Goal: Information Seeking & Learning: Understand process/instructions

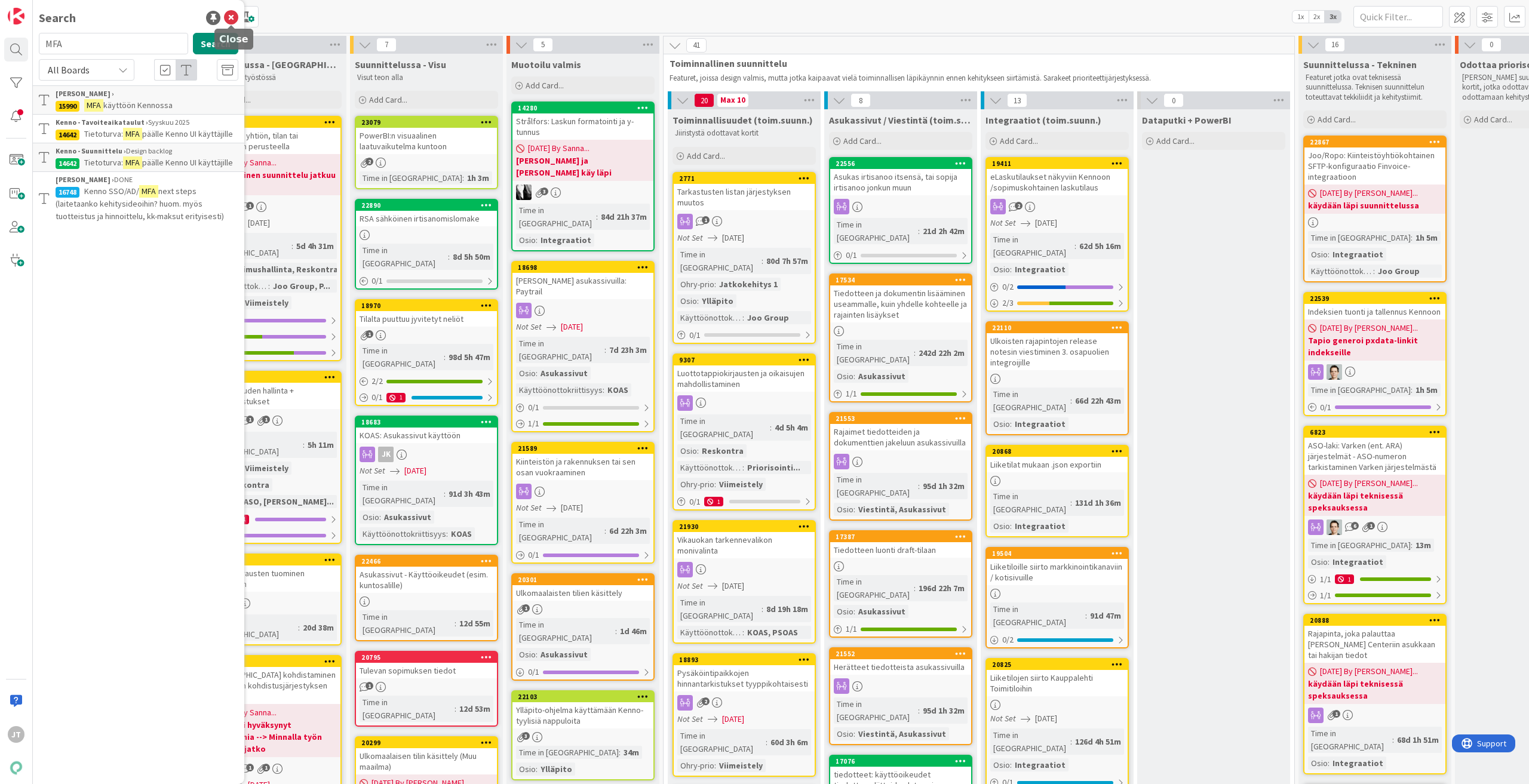
click at [231, 17] on icon at bounding box center [231, 18] width 15 height 15
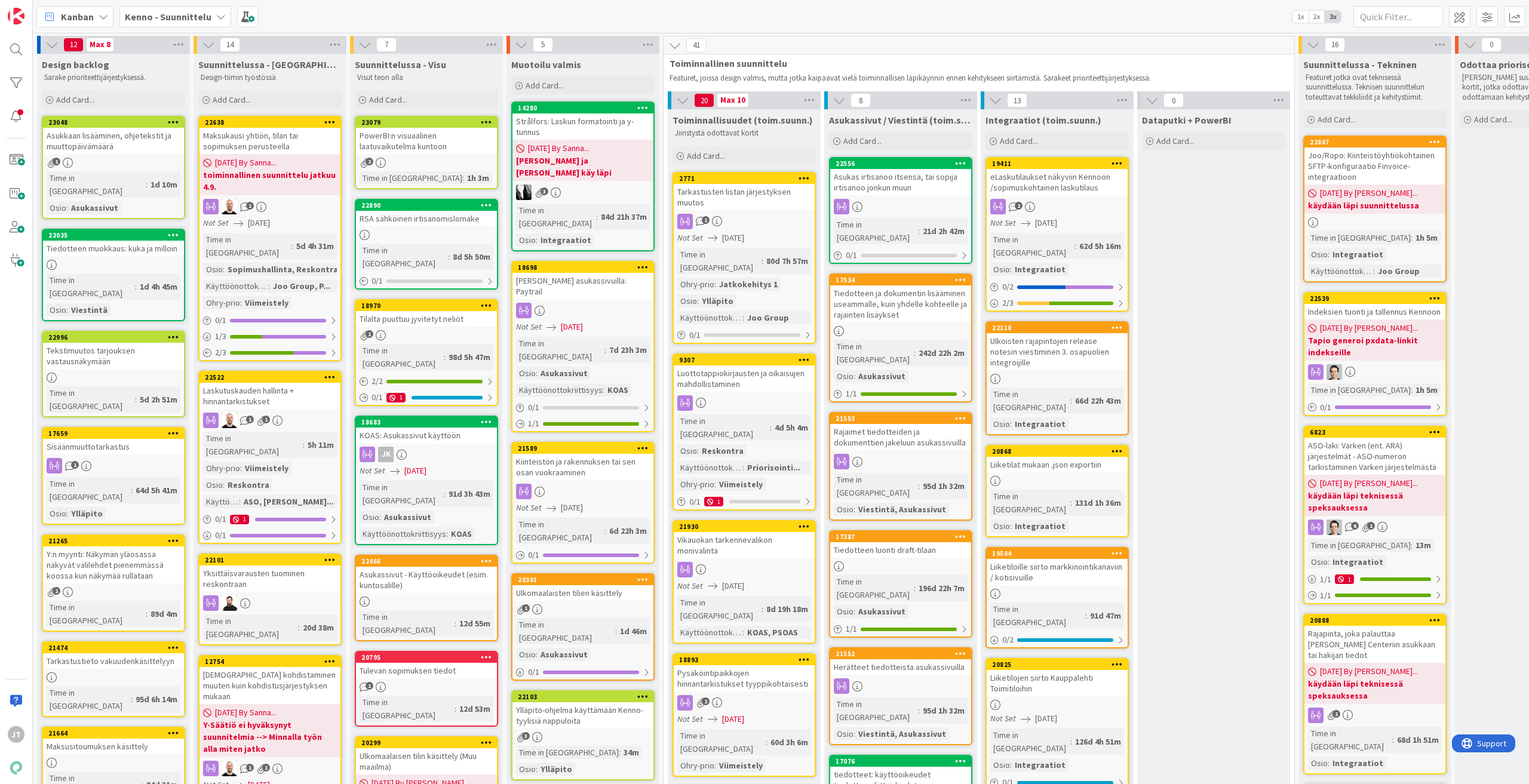
click at [178, 21] on b "Kenno - Suunnittelu" at bounding box center [168, 17] width 87 height 12
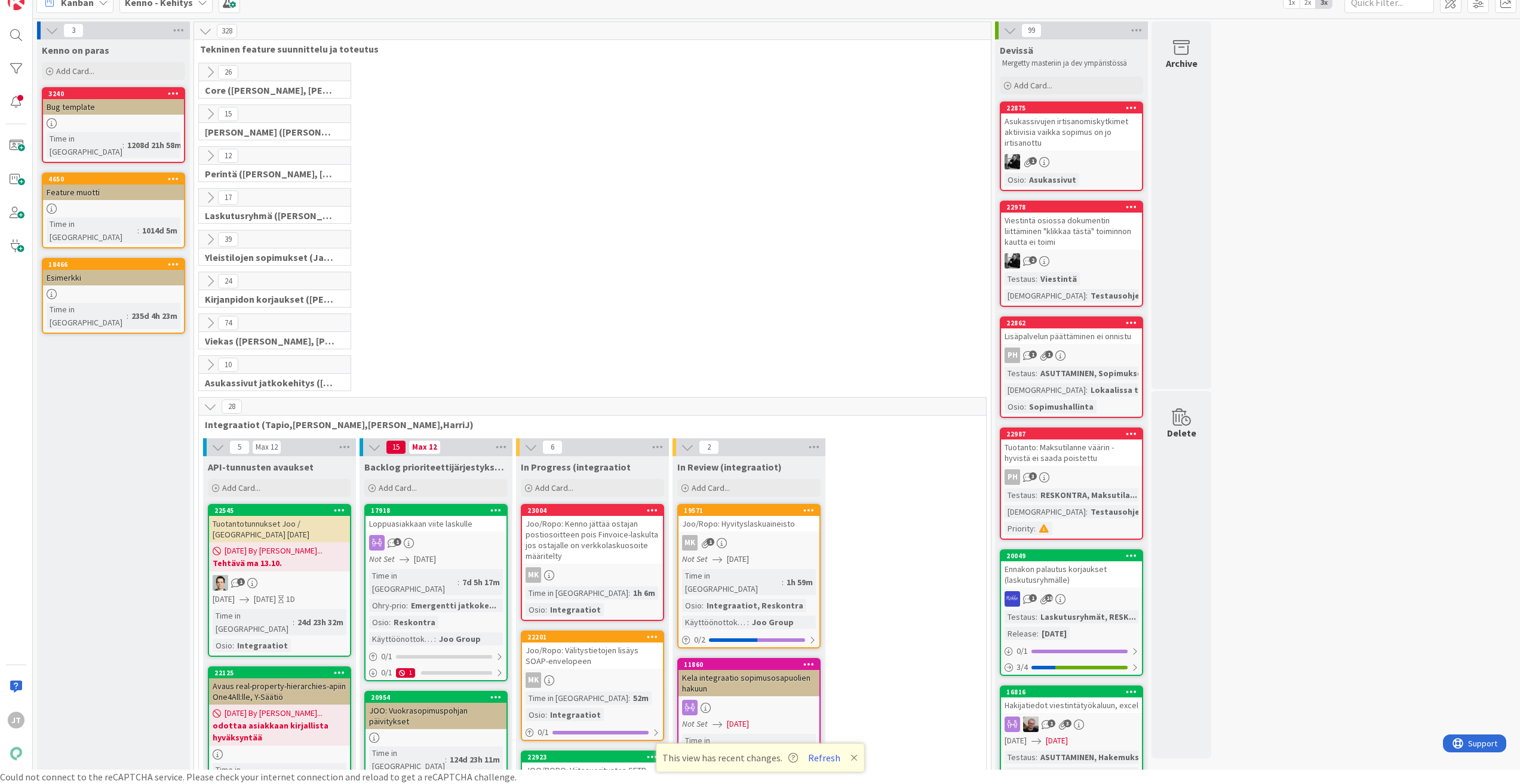
click at [212, 113] on icon at bounding box center [210, 114] width 13 height 13
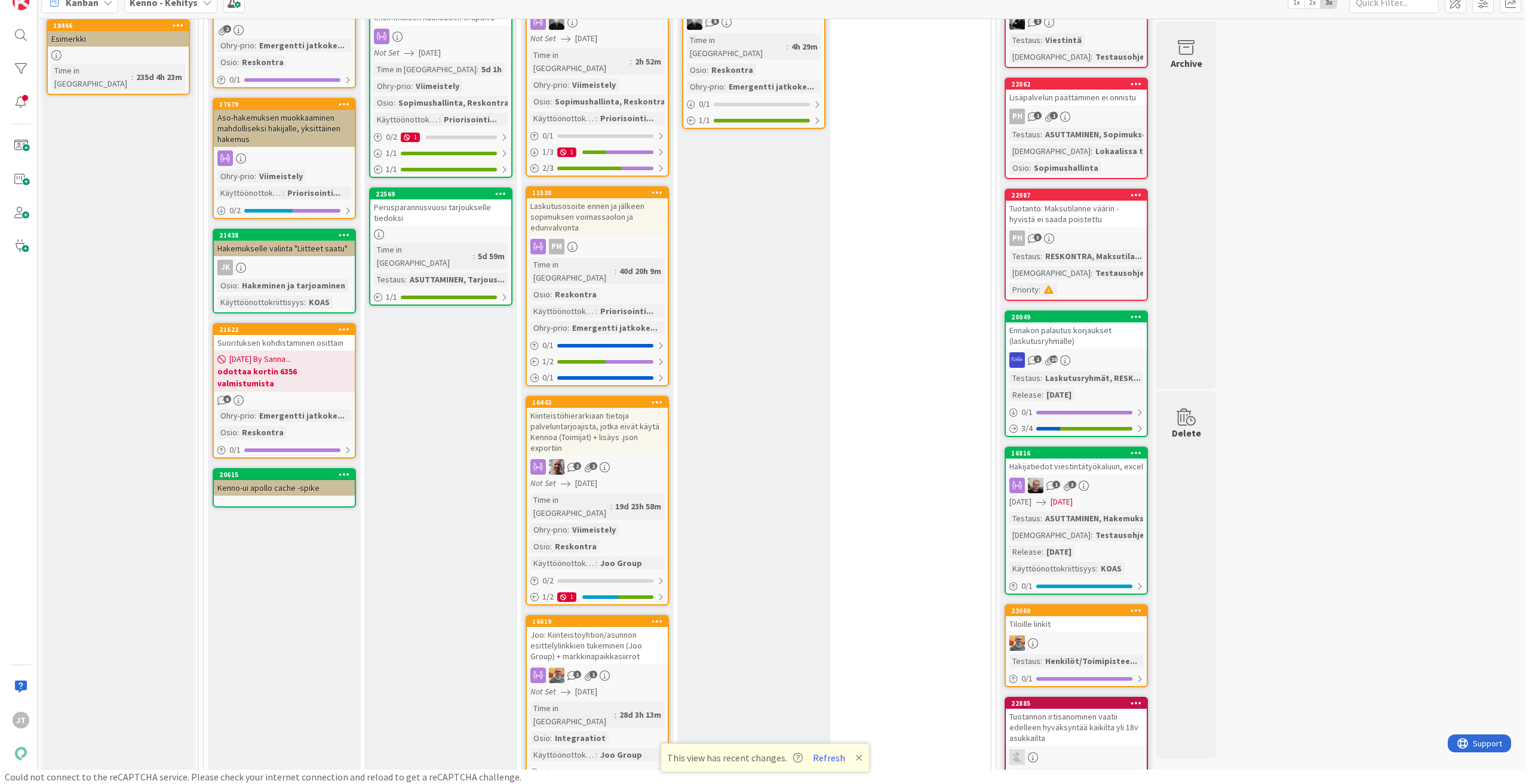
scroll to position [358, 0]
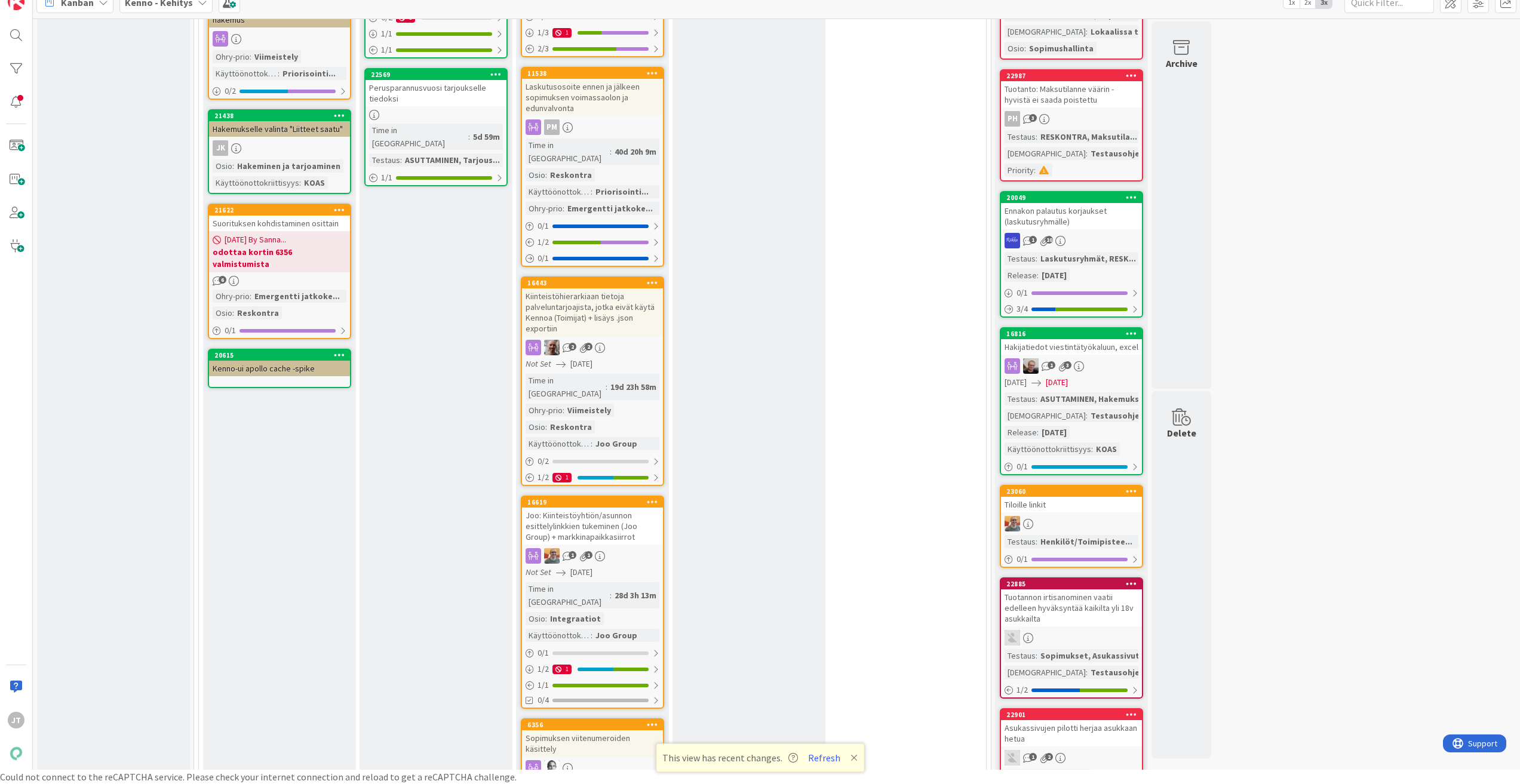
click at [596, 508] on div "Joo: Kiinteistöyhtiön/asunnon esittelylinkkien tukeminen (Joo Group) + markkina…" at bounding box center [593, 526] width 141 height 37
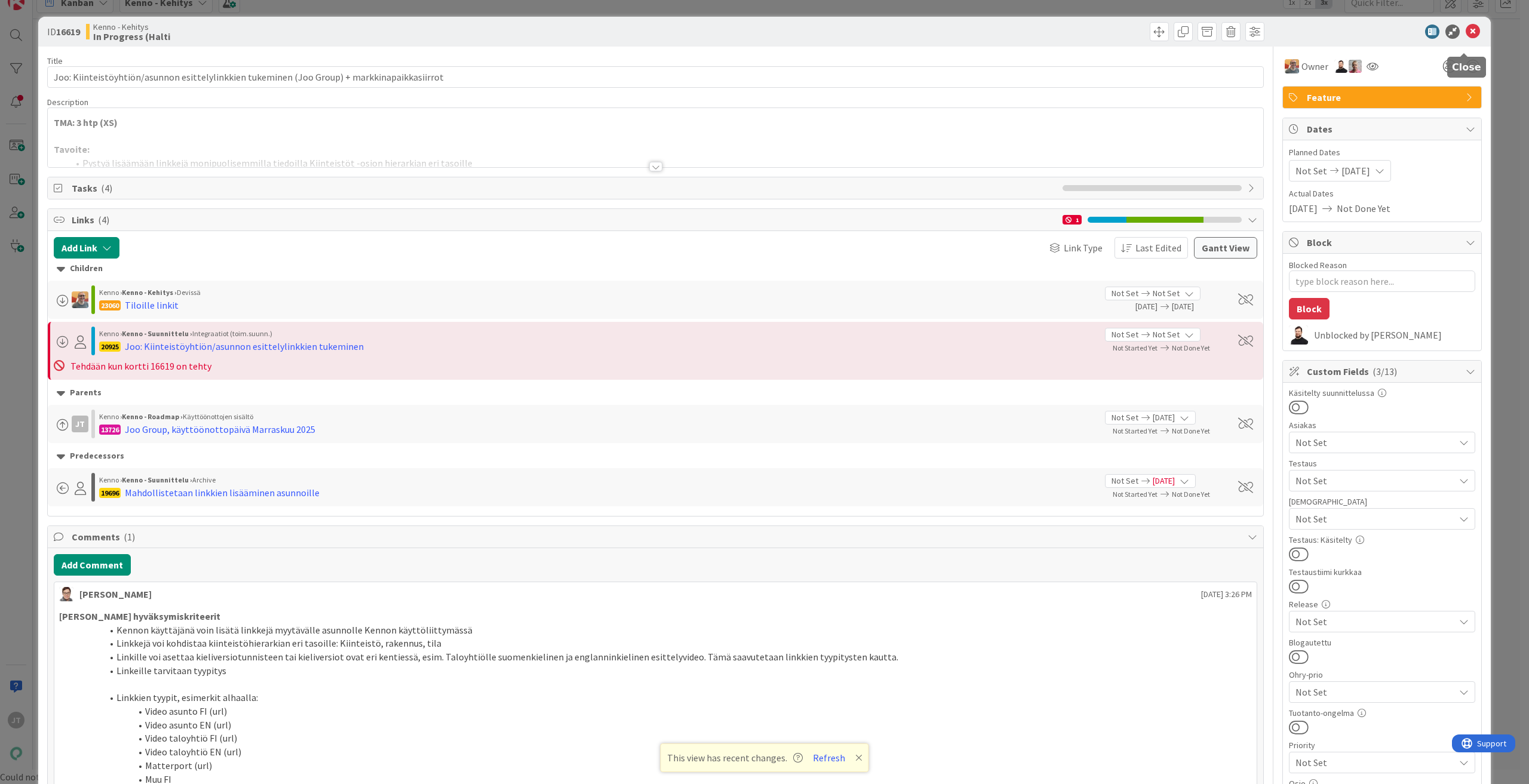
click at [1466, 31] on icon at bounding box center [1473, 32] width 15 height 15
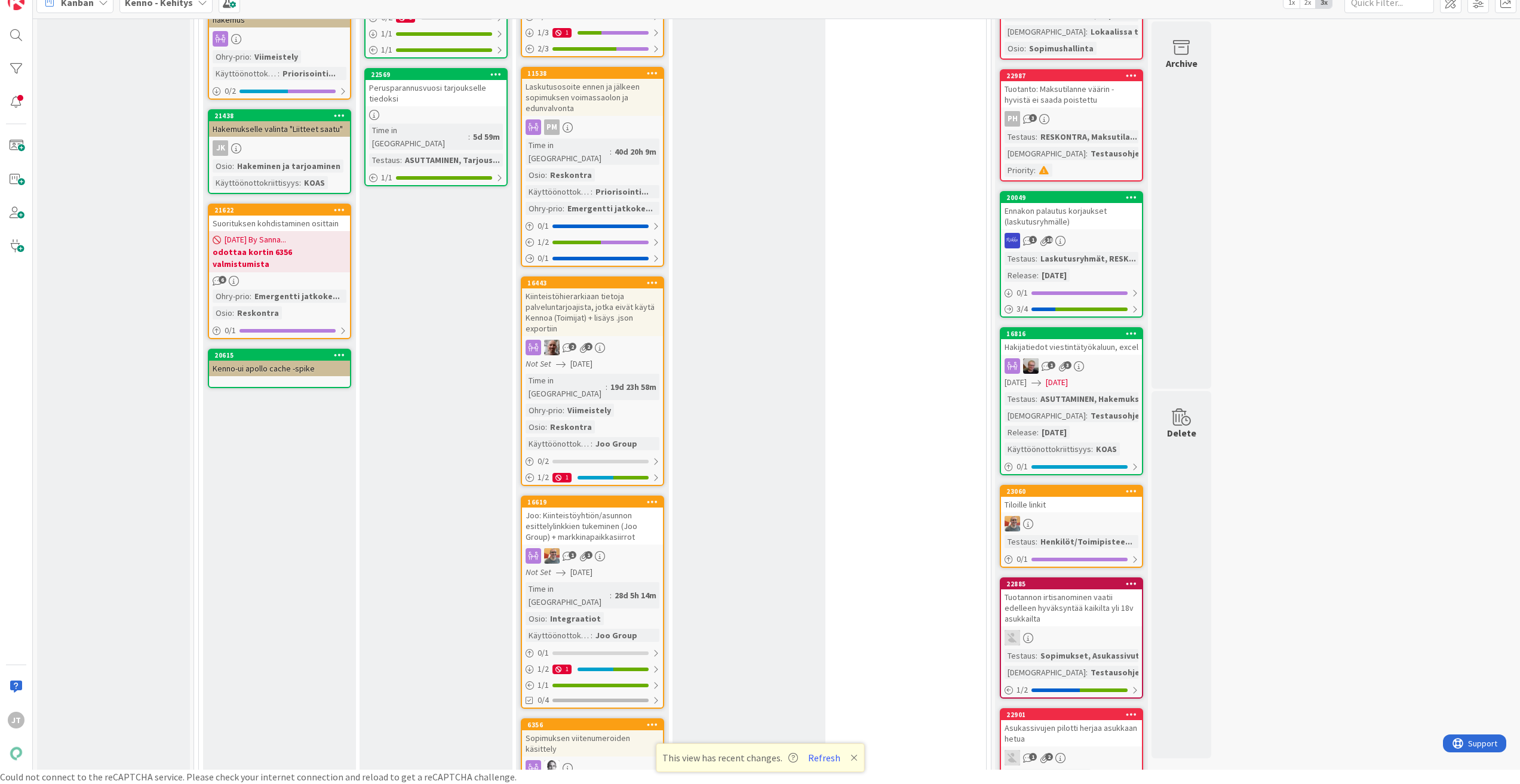
click at [608, 508] on div "Joo: Kiinteistöyhtiön/asunnon esittelylinkkien tukeminen (Joo Group) + markkina…" at bounding box center [593, 526] width 141 height 37
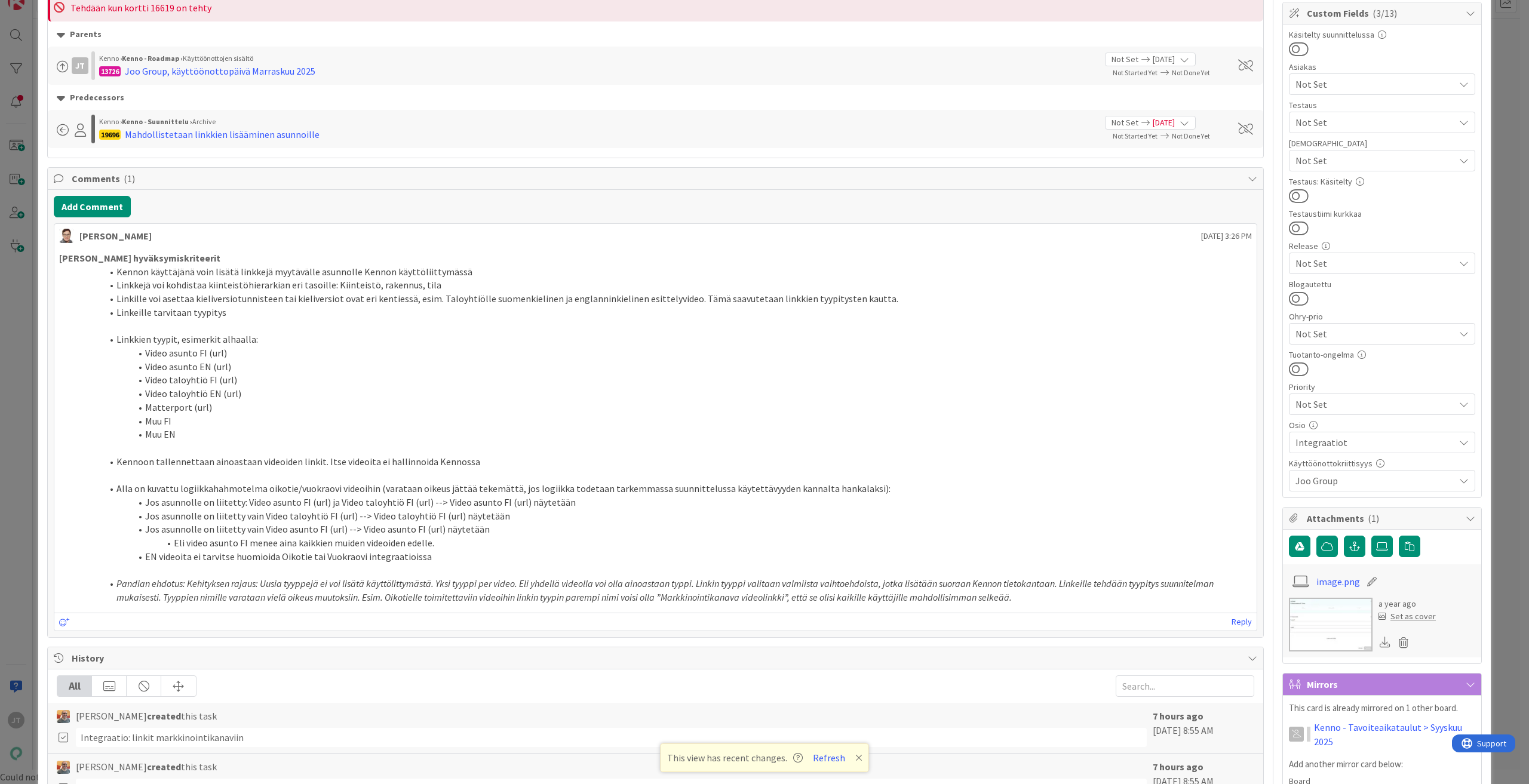
scroll to position [418, 0]
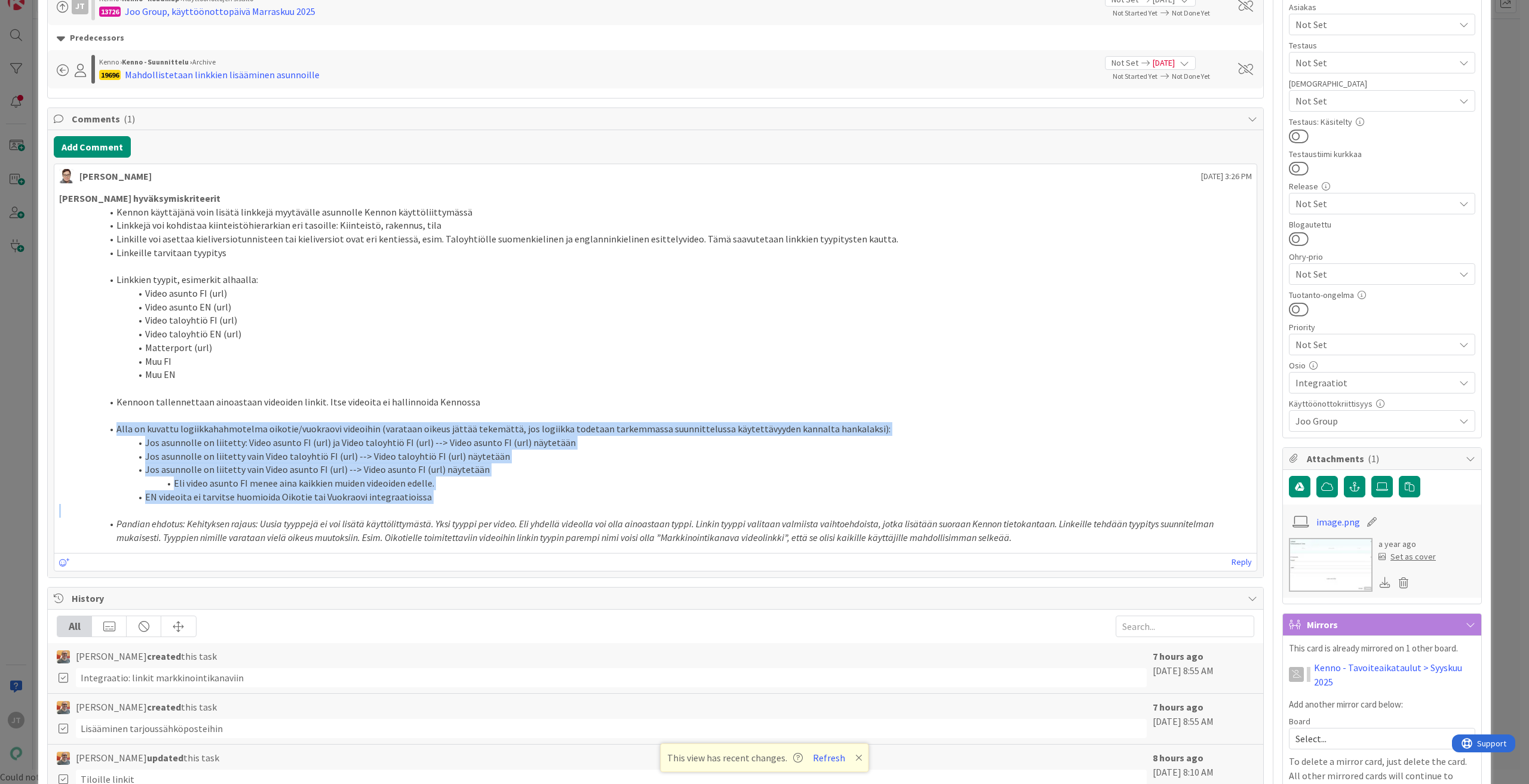
drag, startPoint x: 118, startPoint y: 431, endPoint x: 606, endPoint y: 485, distance: 491.0
click at [636, 500] on ol "Alla on kuvattu logiikkahahmotelma oikotie/vuokraovi videoihin (varataan oikeus…" at bounding box center [656, 463] width 1193 height 81
click at [578, 474] on li "Jos asunnolle on liitetty vain Video asunto FI (url) --> Video asunto FI (url) …" at bounding box center [662, 469] width 1178 height 14
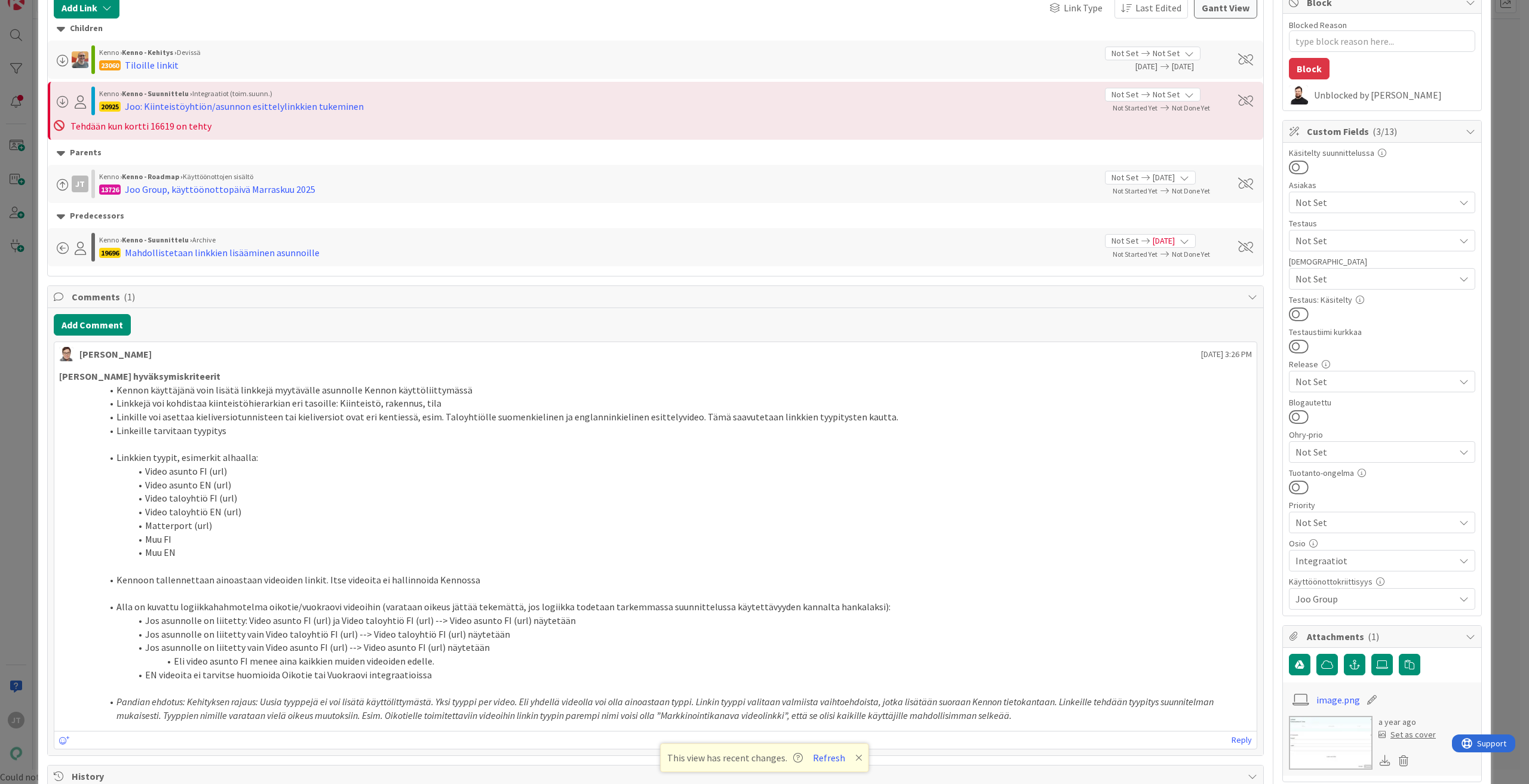
scroll to position [88, 0]
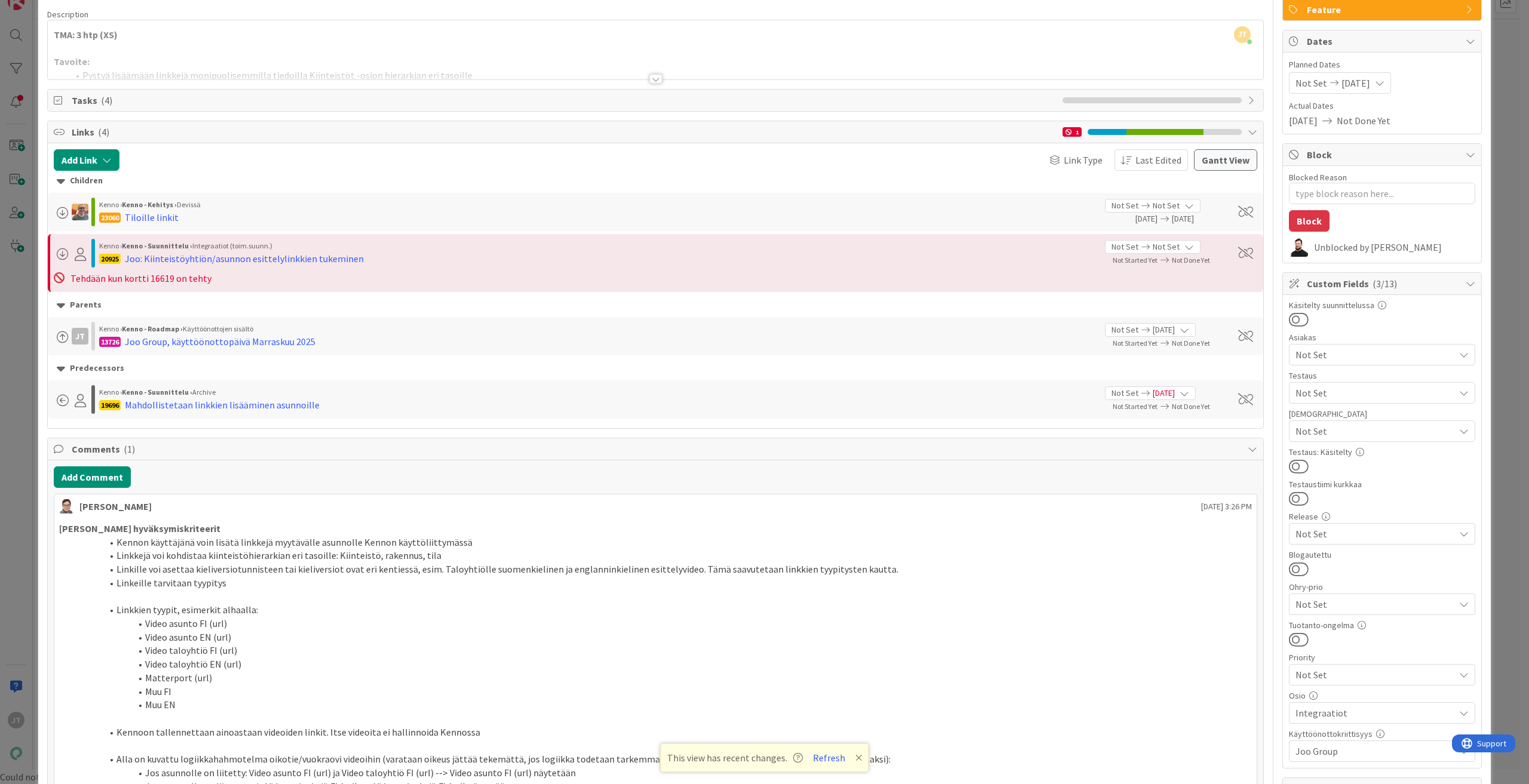
click at [79, 97] on span "Tasks ( 4 )" at bounding box center [564, 100] width 984 height 15
type textarea "x"
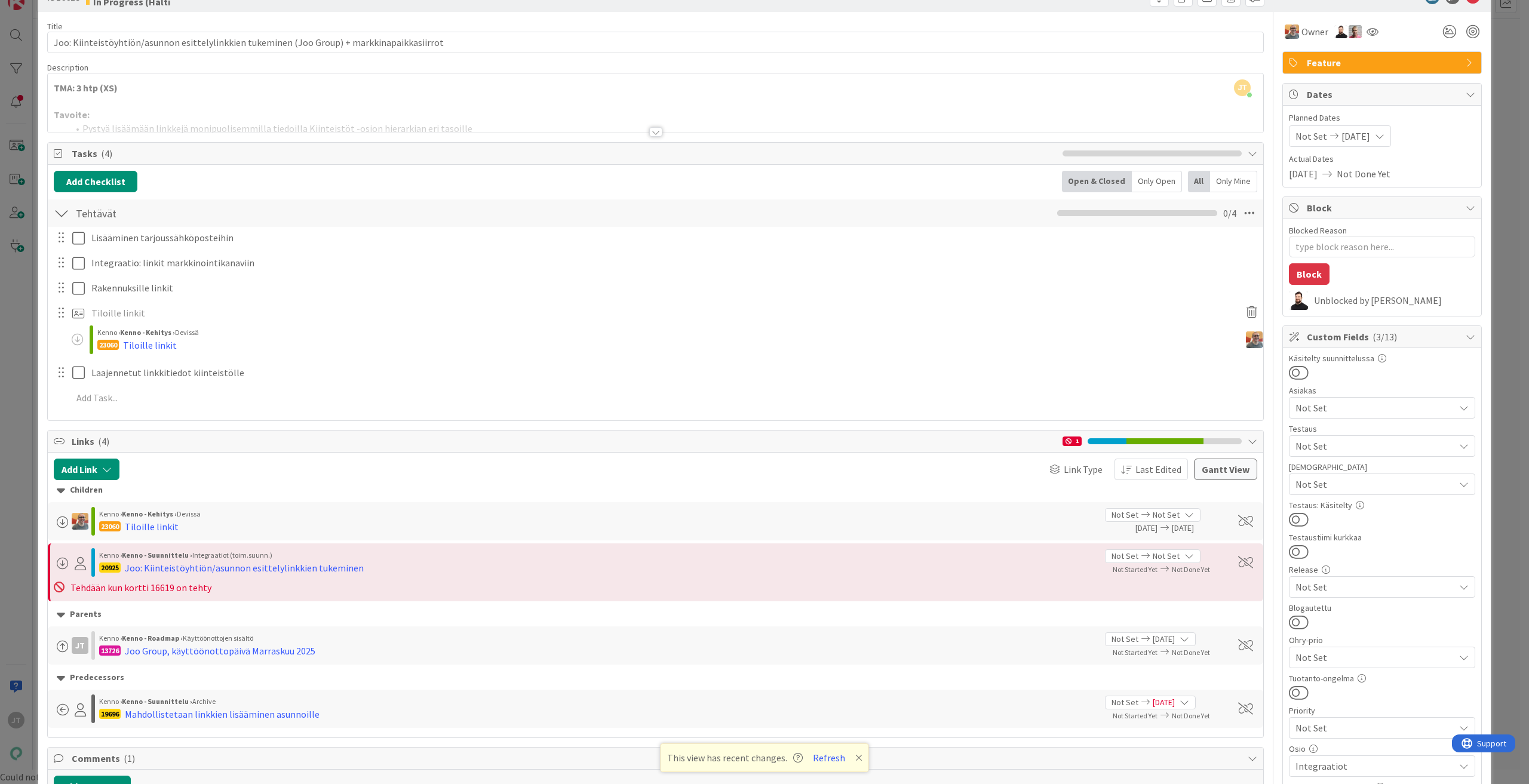
scroll to position [0, 0]
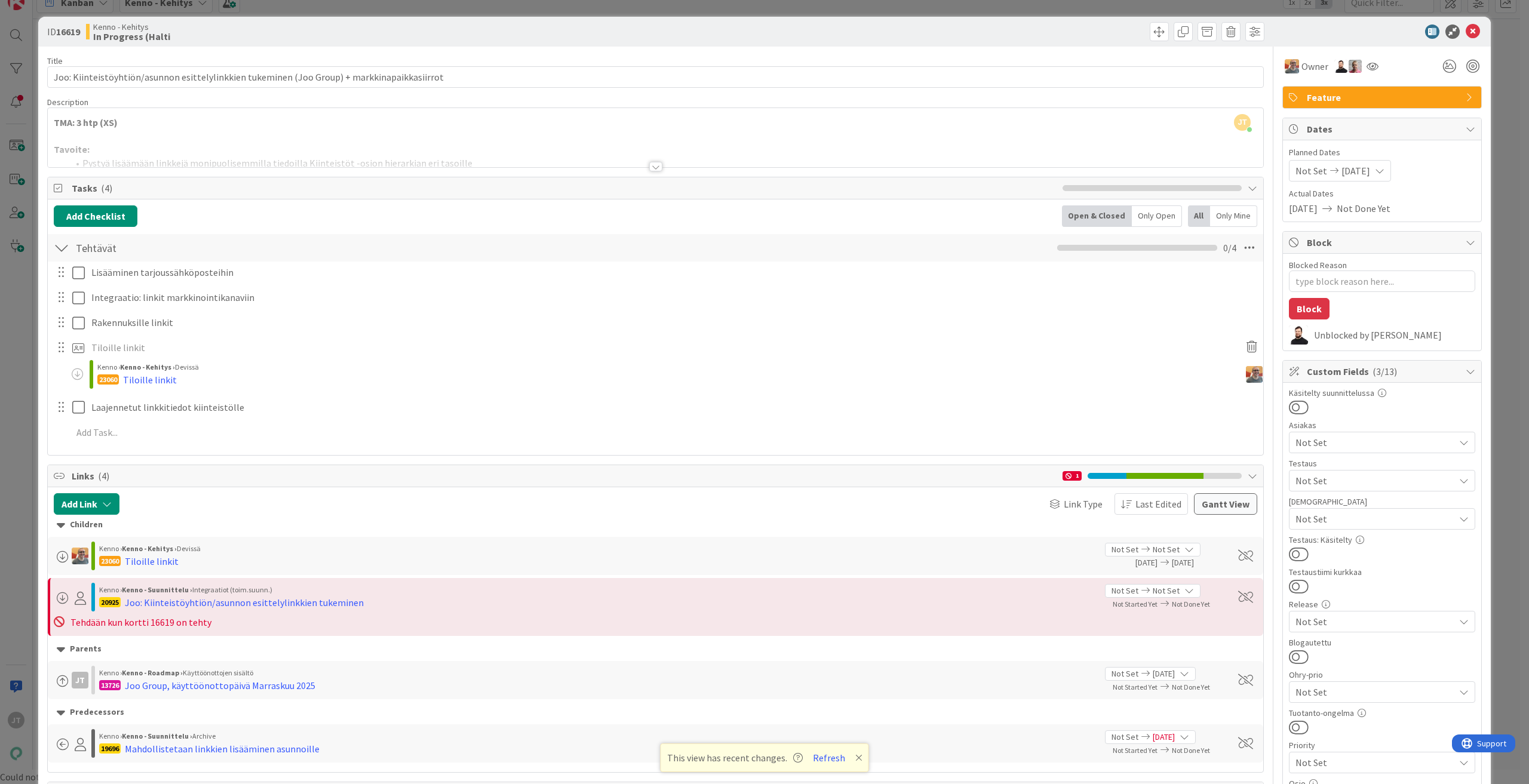
click at [649, 168] on div at bounding box center [656, 166] width 13 height 9
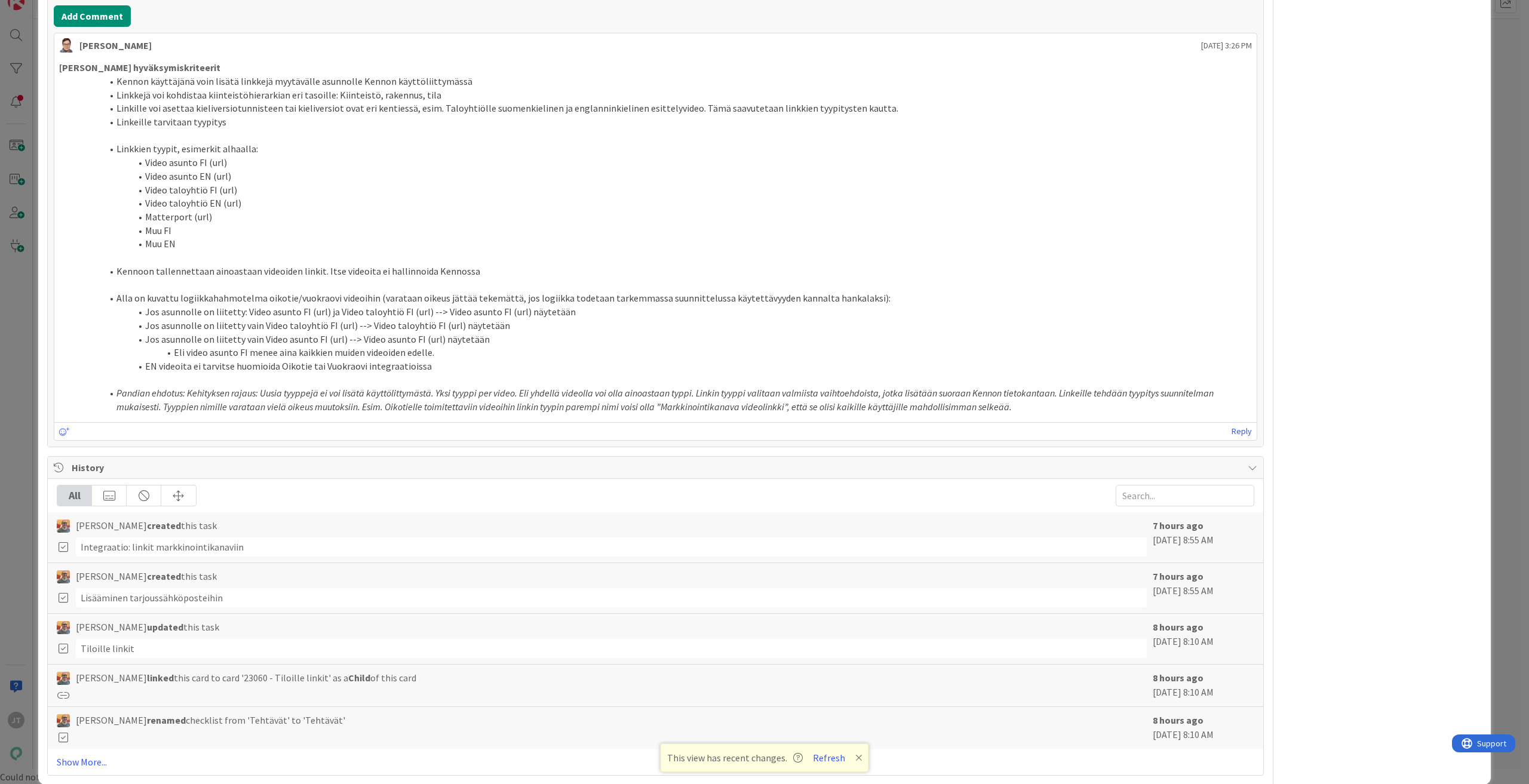
scroll to position [2065, 0]
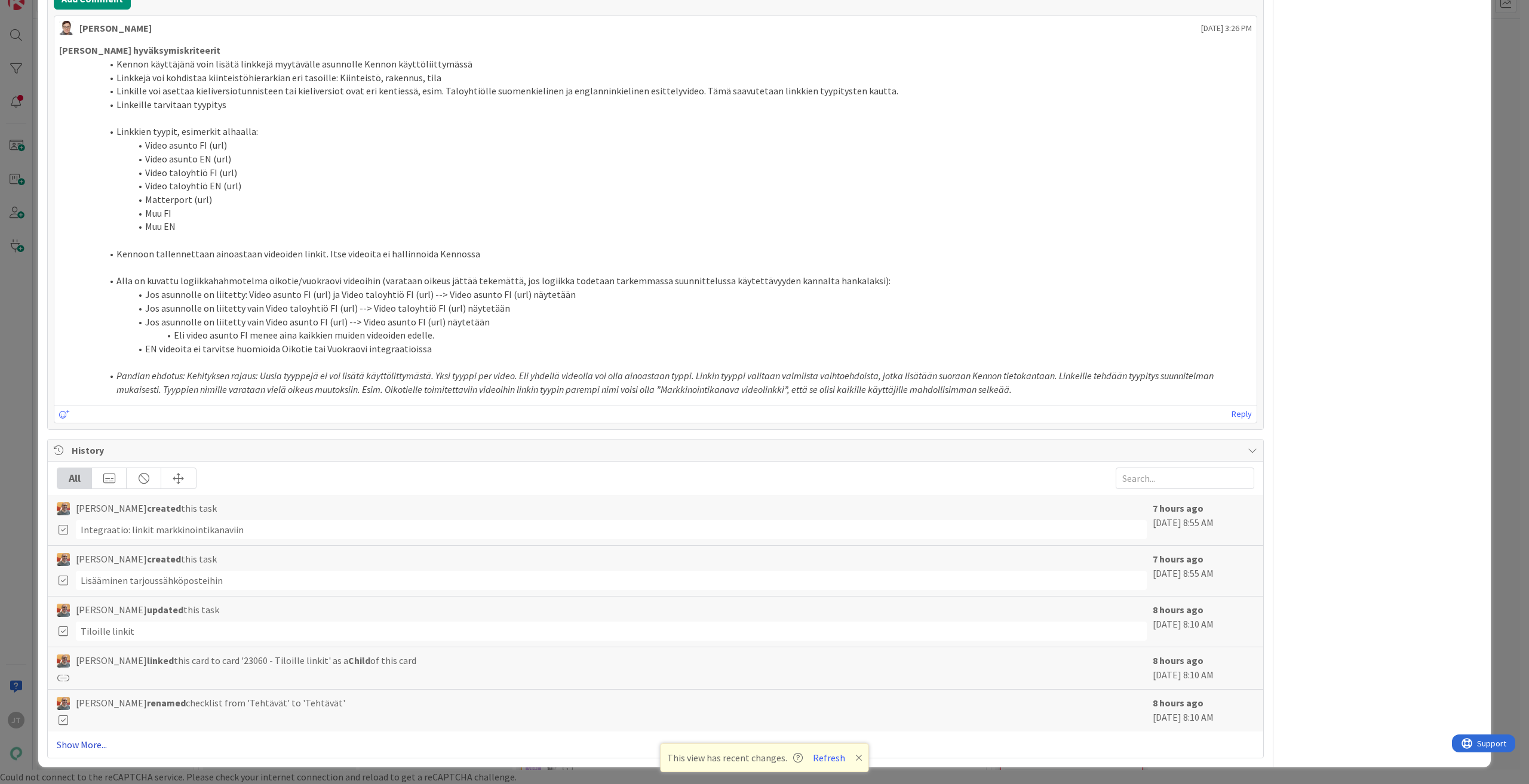
click at [89, 742] on link "Show More..." at bounding box center [655, 745] width 1198 height 15
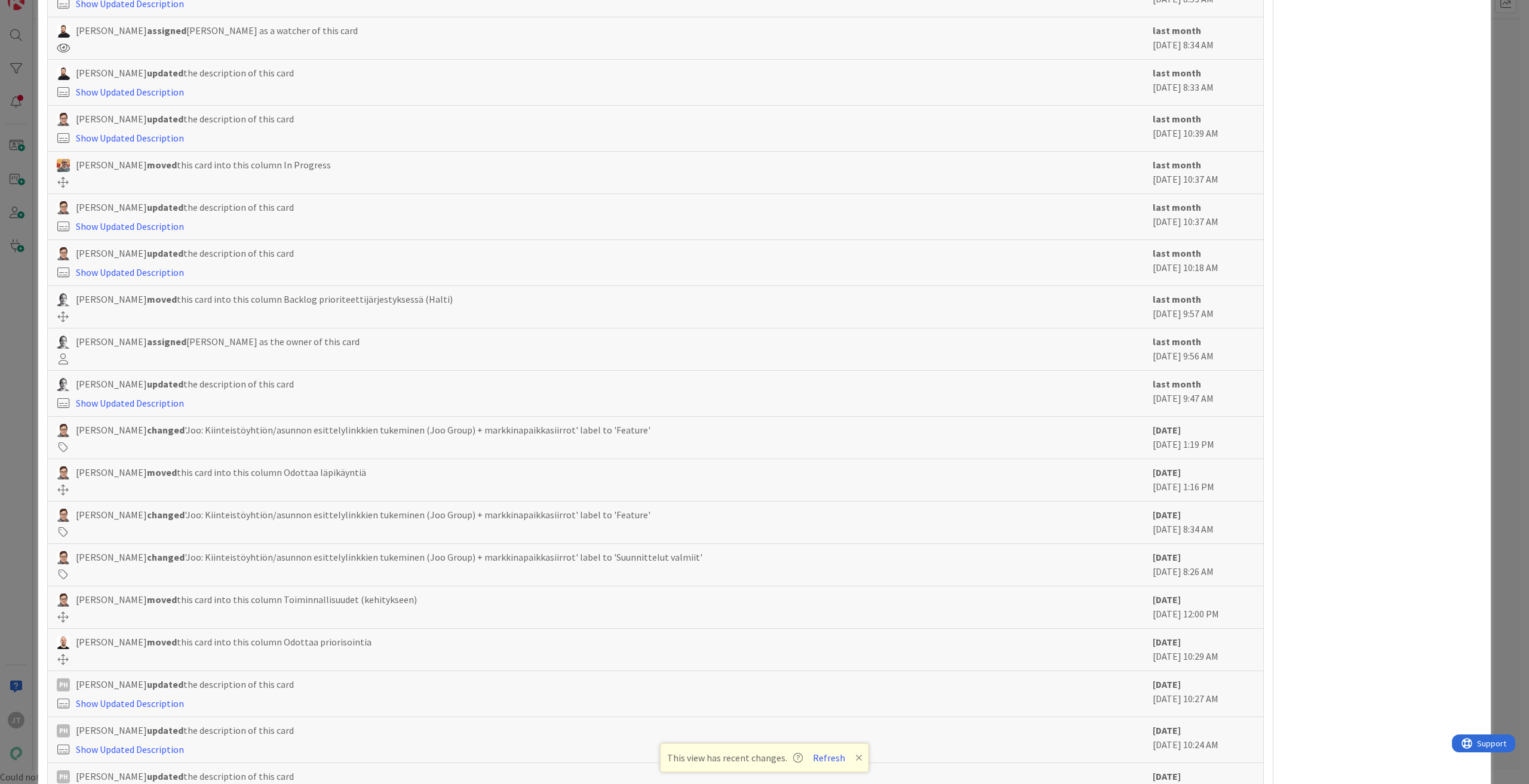
scroll to position [3199, 0]
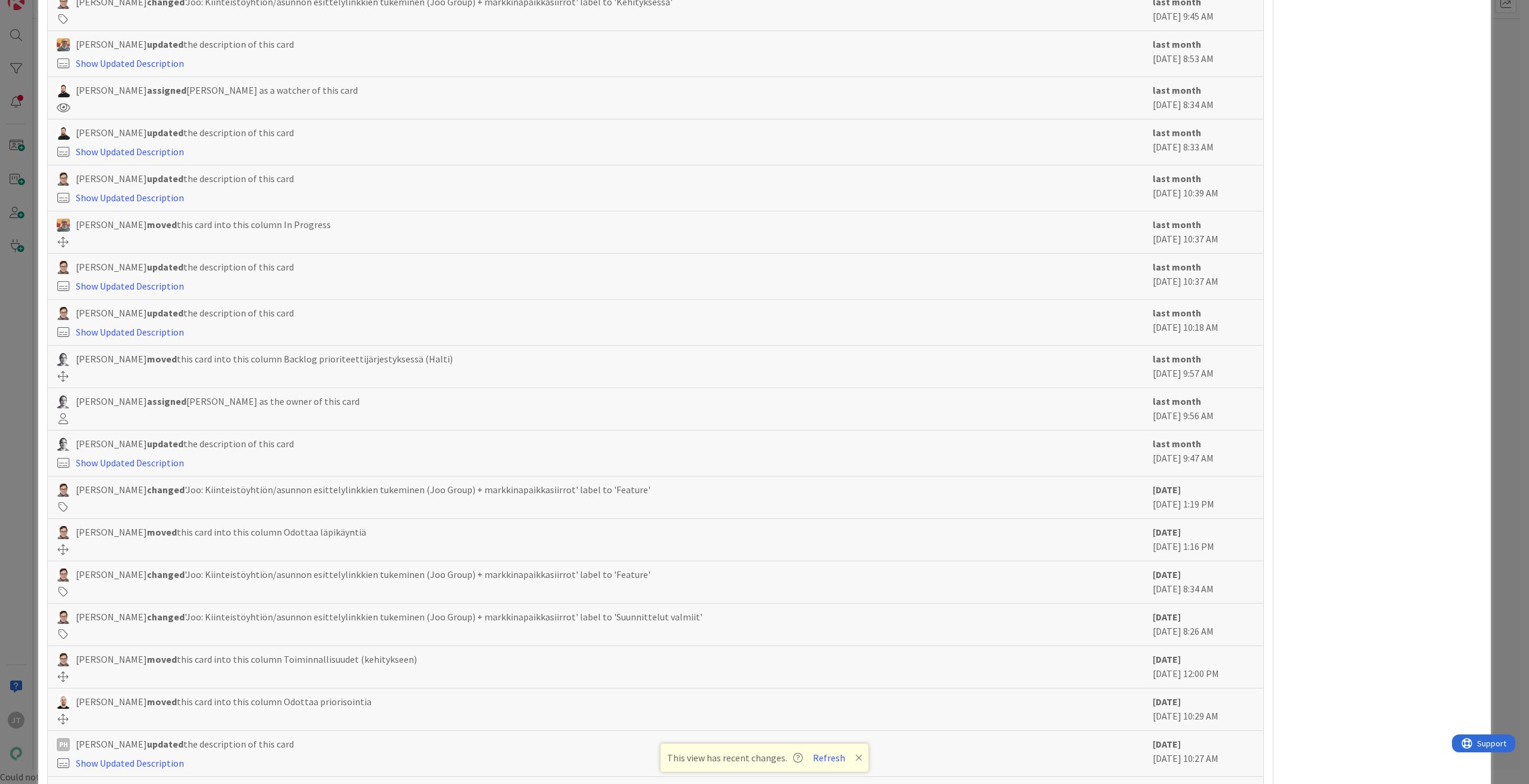
drag, startPoint x: 91, startPoint y: 251, endPoint x: 1245, endPoint y: 266, distance: 1154.1
click at [1245, 254] on div "Basse Nyberg moved this card into this column In Progress last month August 05 …" at bounding box center [656, 233] width 1215 height 43
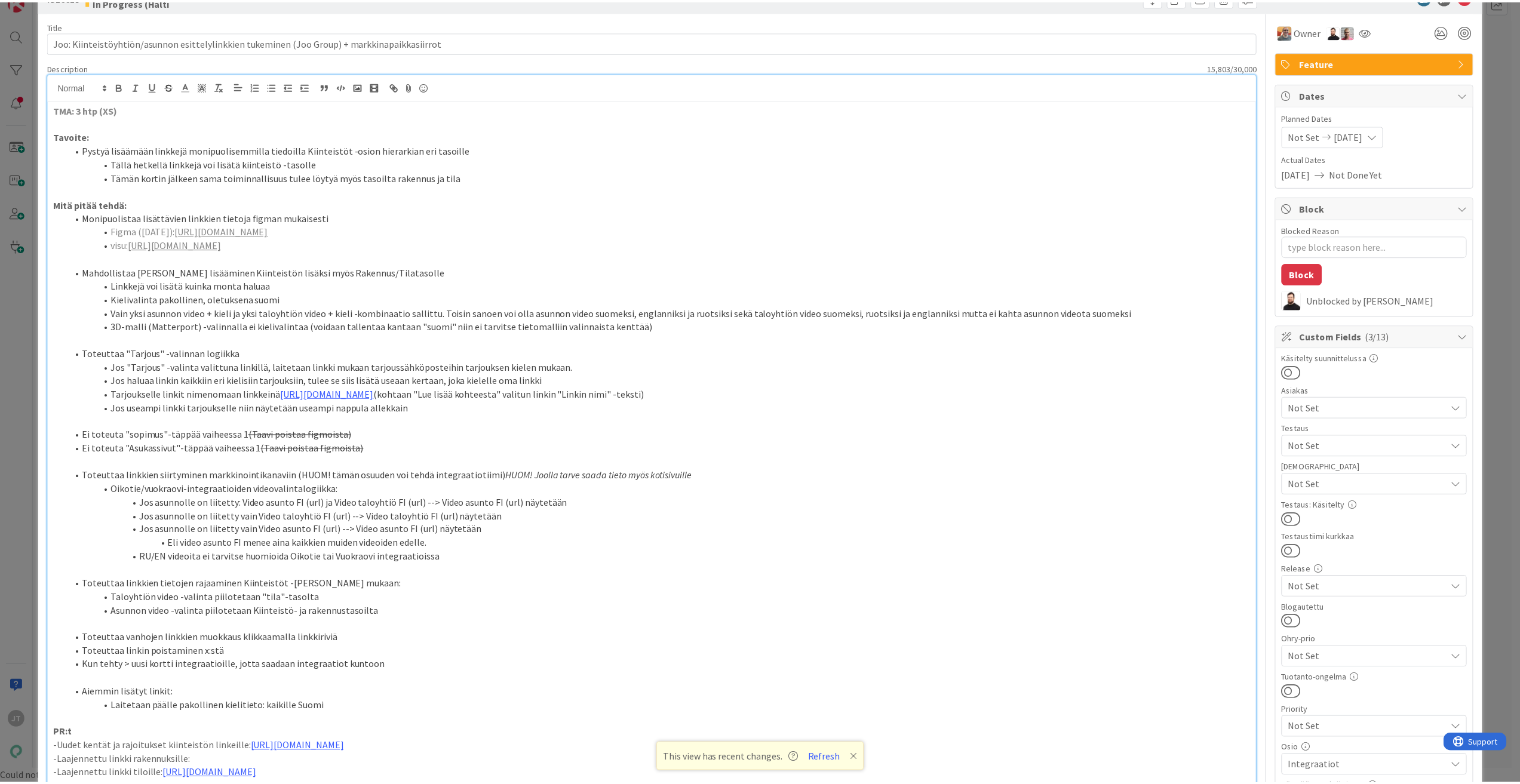
scroll to position [0, 0]
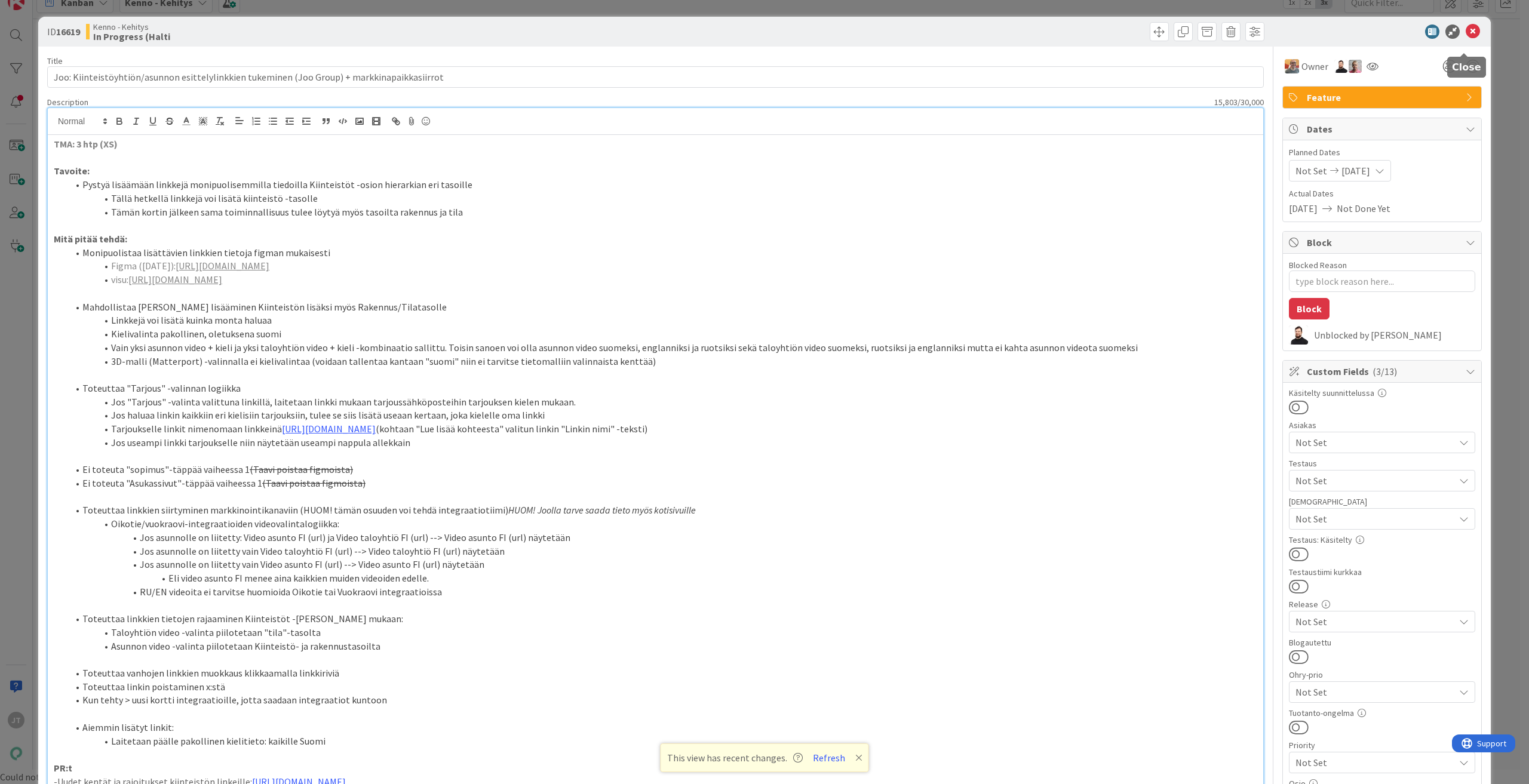
click at [1466, 33] on icon at bounding box center [1473, 32] width 15 height 15
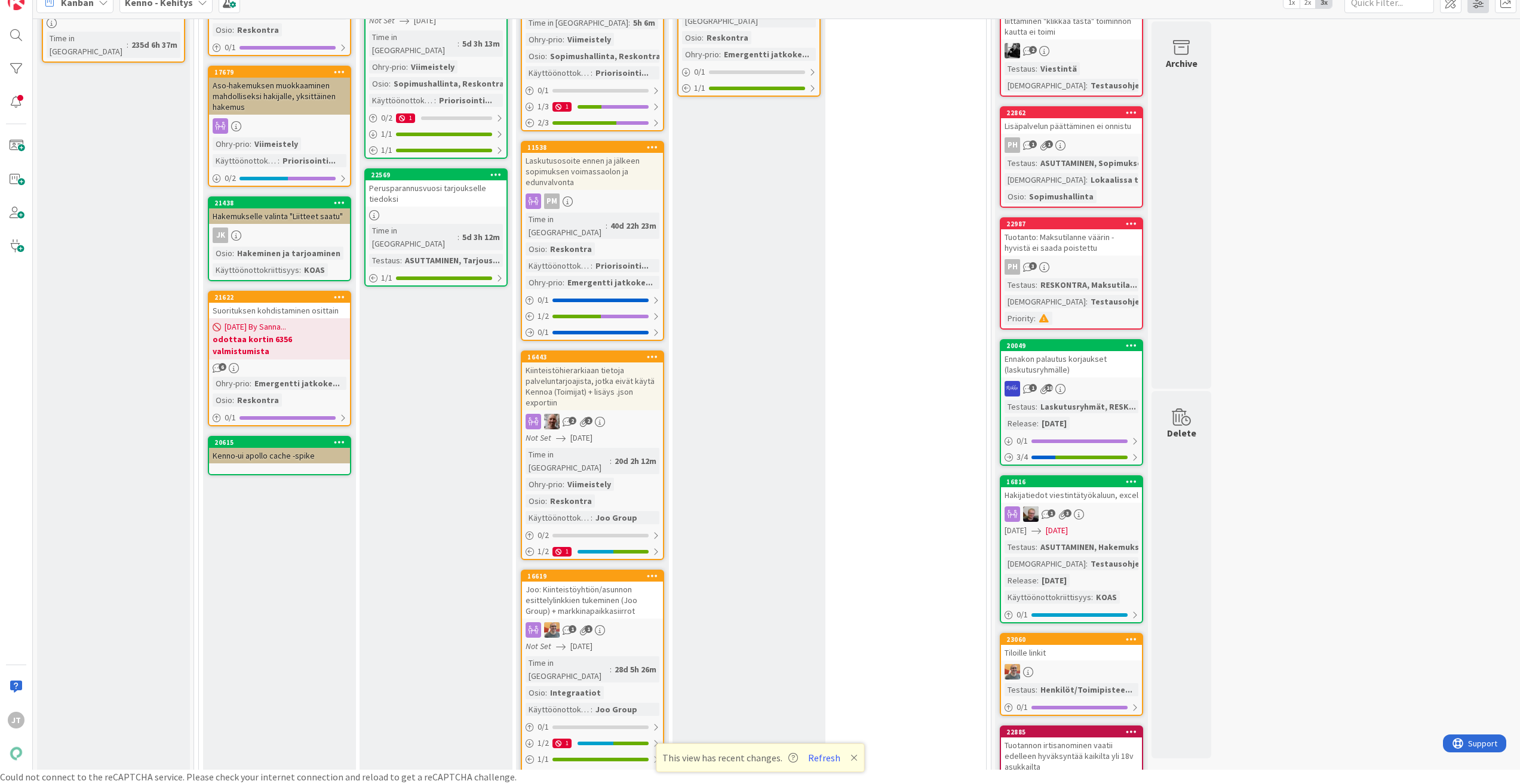
scroll to position [239, 0]
